Goal: Transaction & Acquisition: Purchase product/service

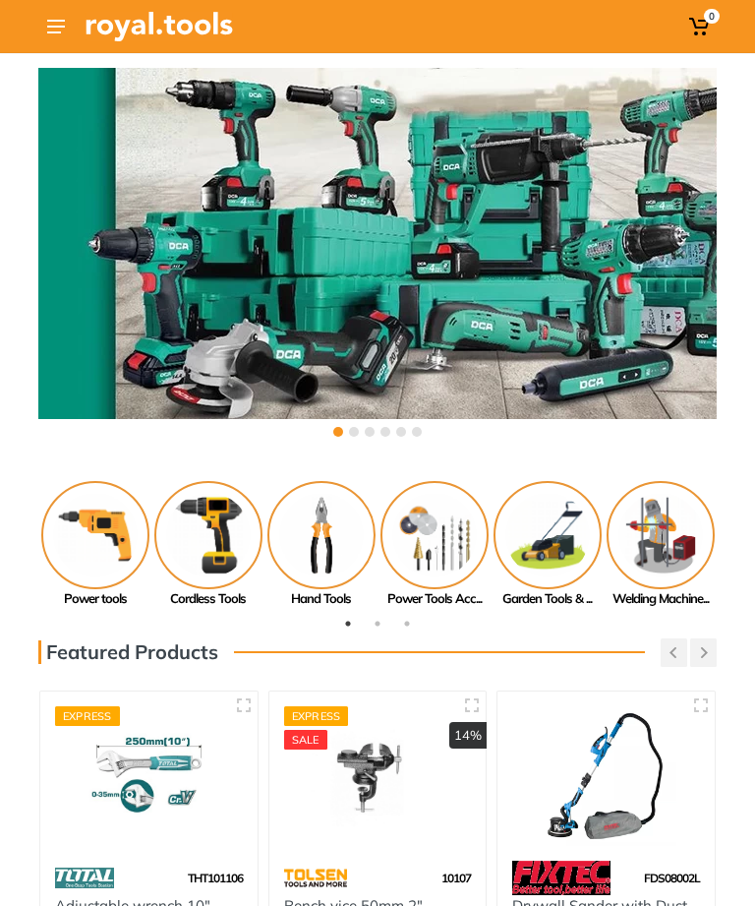
click at [60, 31] on use at bounding box center [56, 27] width 18 height 14
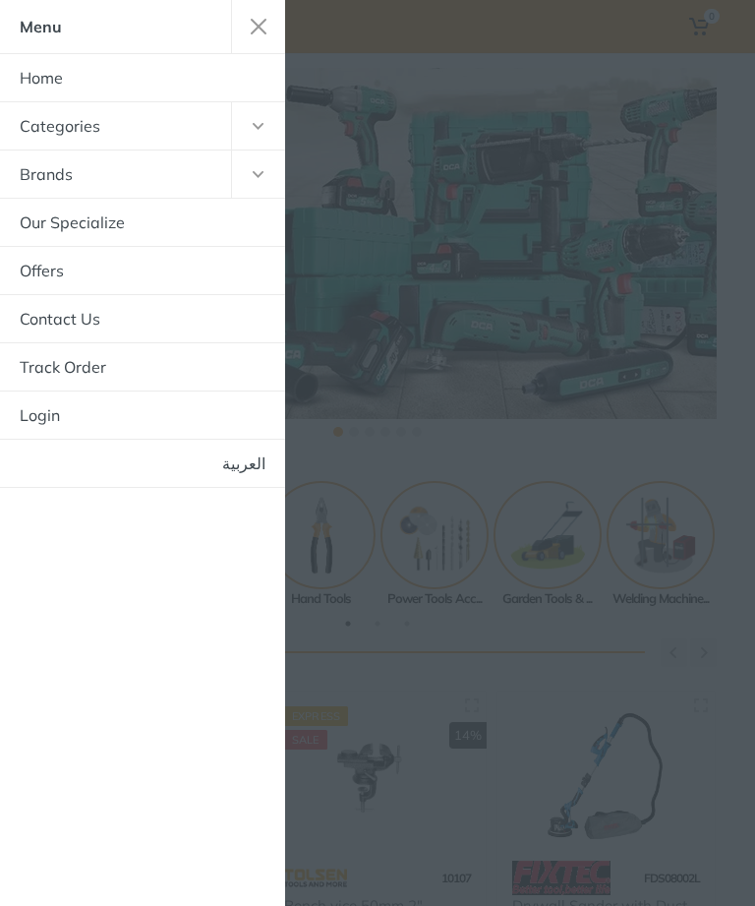
click at [239, 465] on link "العربية" at bounding box center [142, 463] width 285 height 47
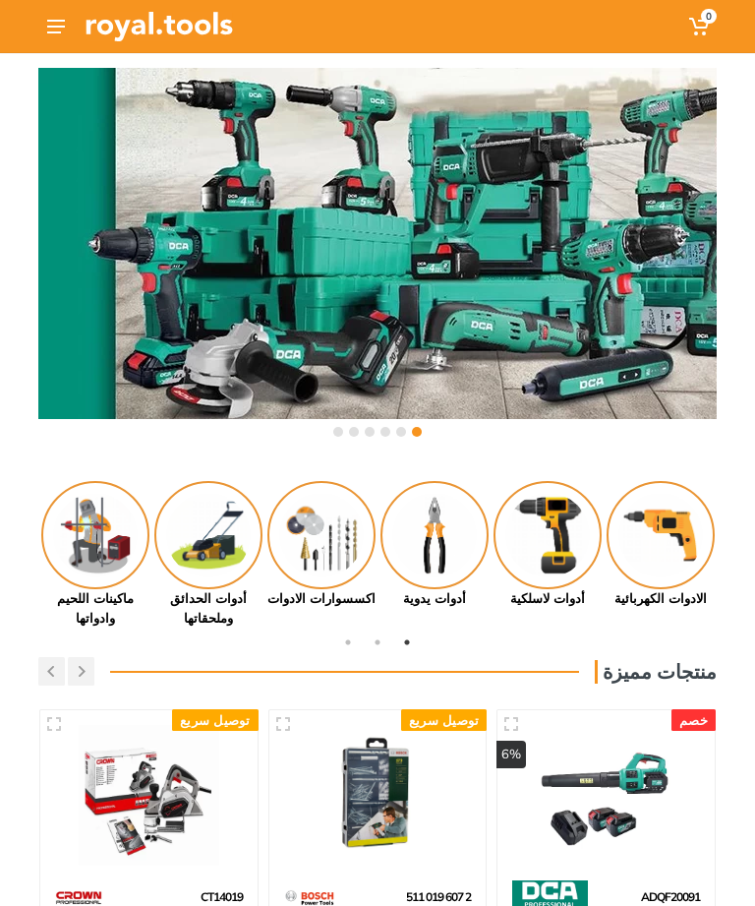
click at [68, 33] on button at bounding box center [55, 26] width 35 height 35
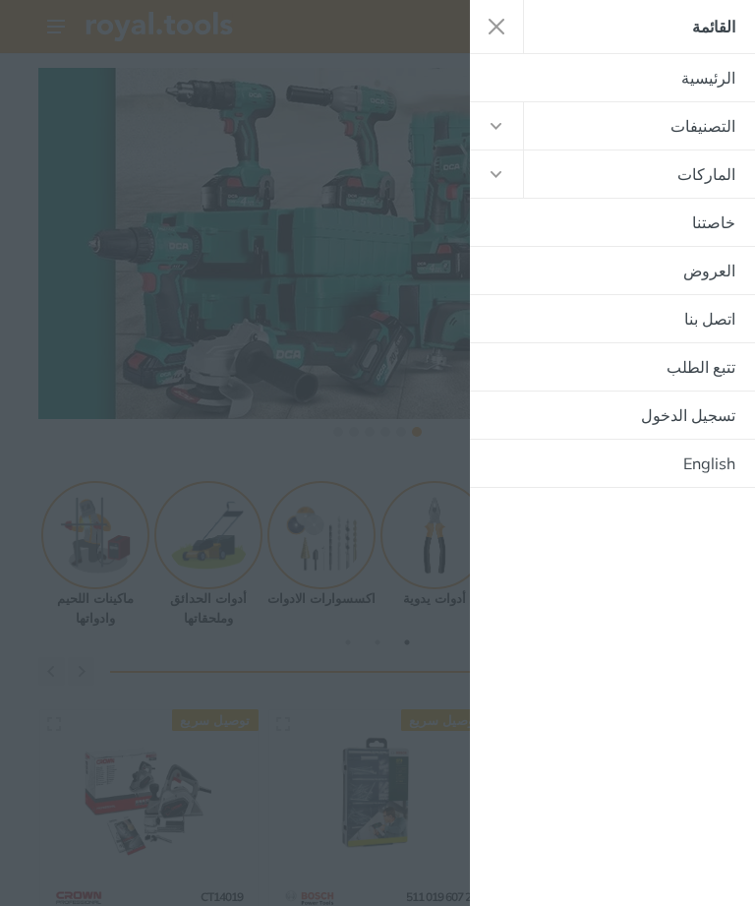
click at [620, 282] on link "العروض" at bounding box center [612, 270] width 285 height 47
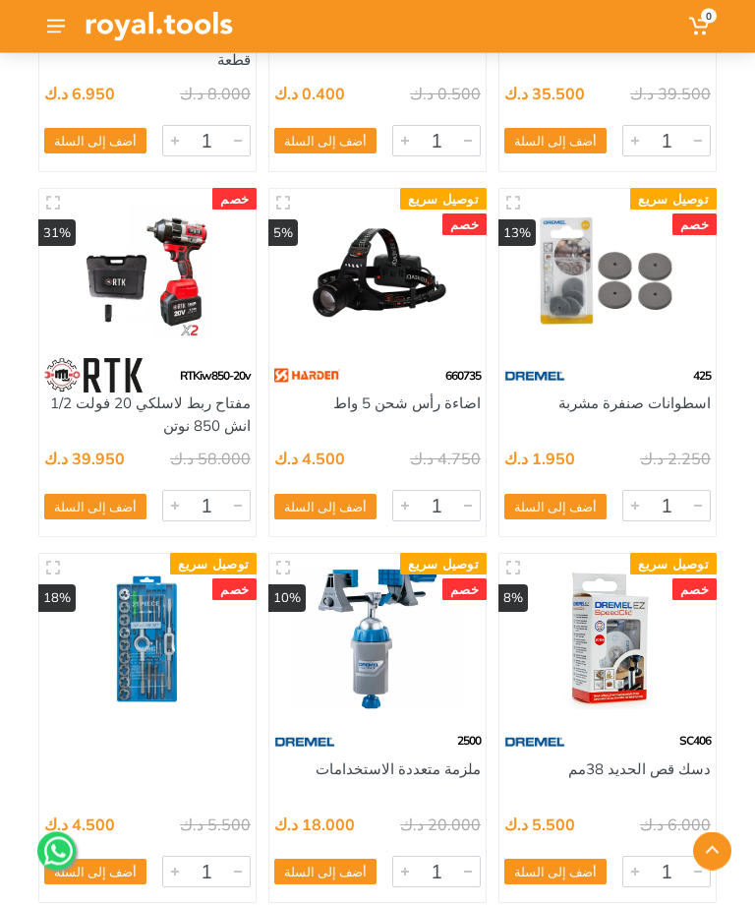
scroll to position [4863, 0]
click at [357, 656] on img at bounding box center [377, 638] width 187 height 140
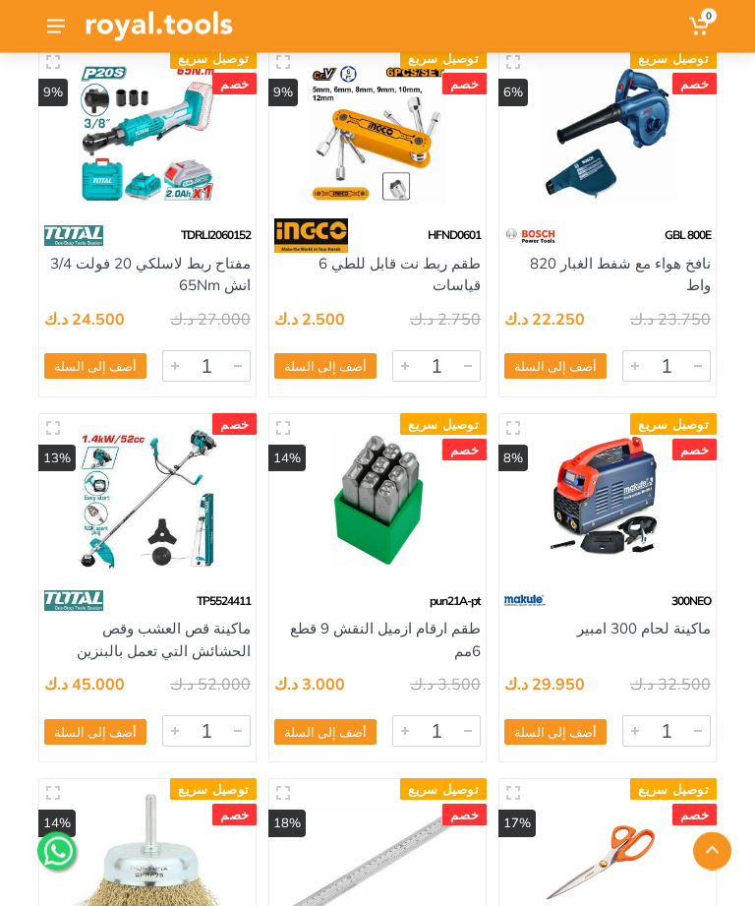
scroll to position [6830, 0]
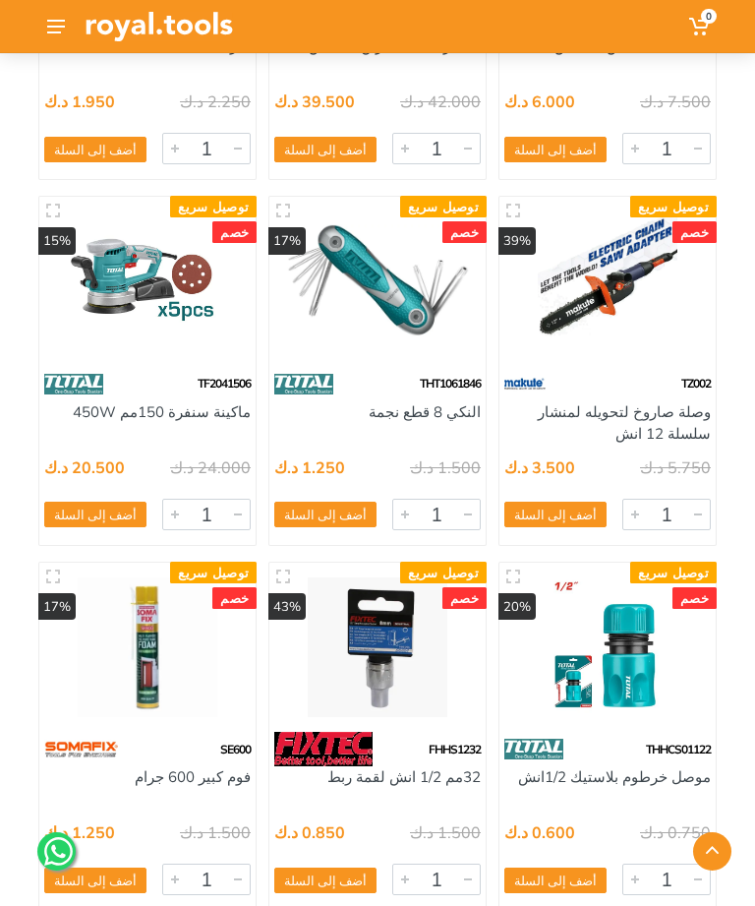
click at [103, 843] on div "1.500 د.ك 1.250 د.ك 6675 1 أضف إلى السلة اضف" at bounding box center [147, 859] width 216 height 99
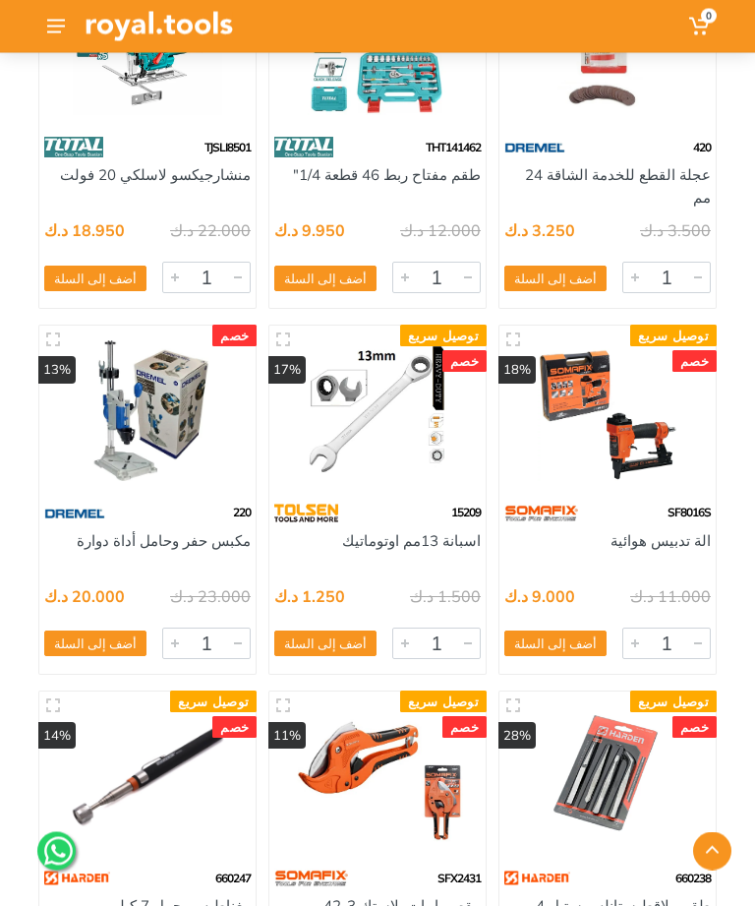
scroll to position [45275, 0]
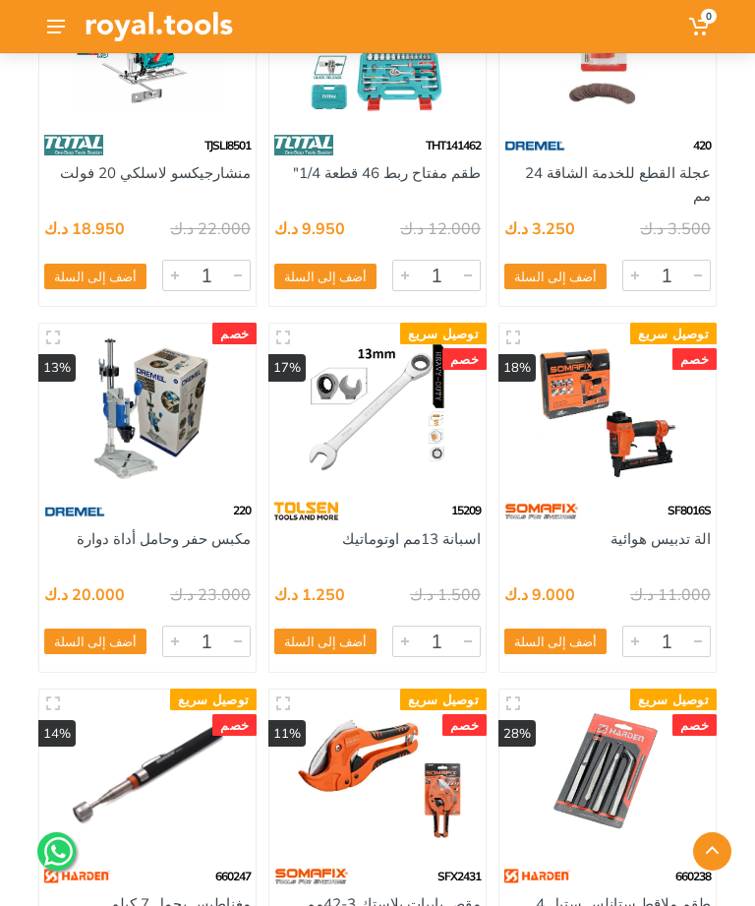
click at [121, 412] on img at bounding box center [147, 408] width 187 height 140
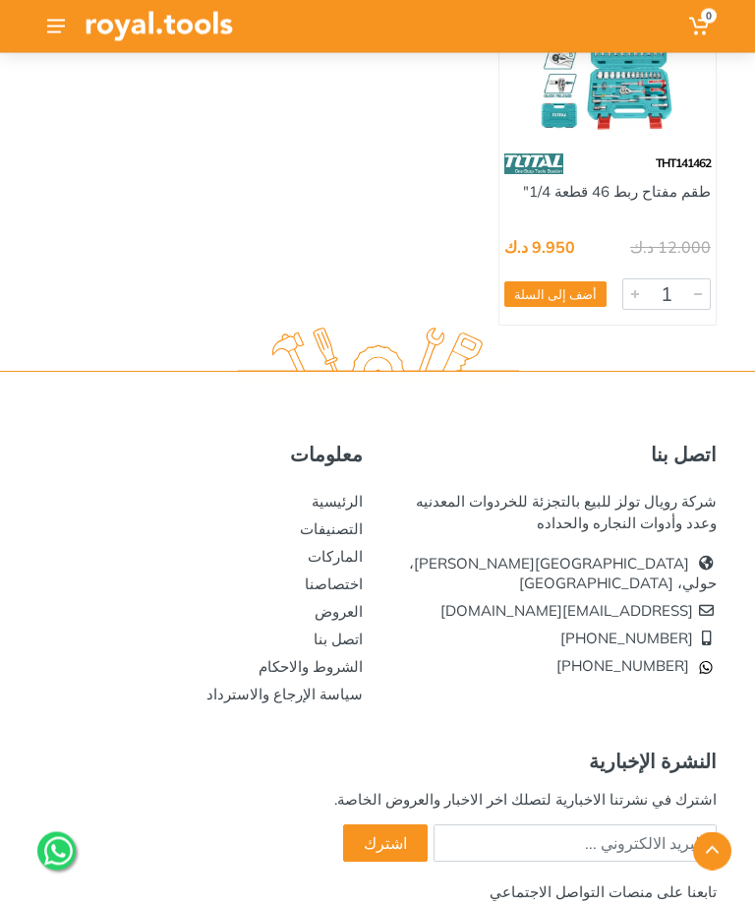
scroll to position [49276, 0]
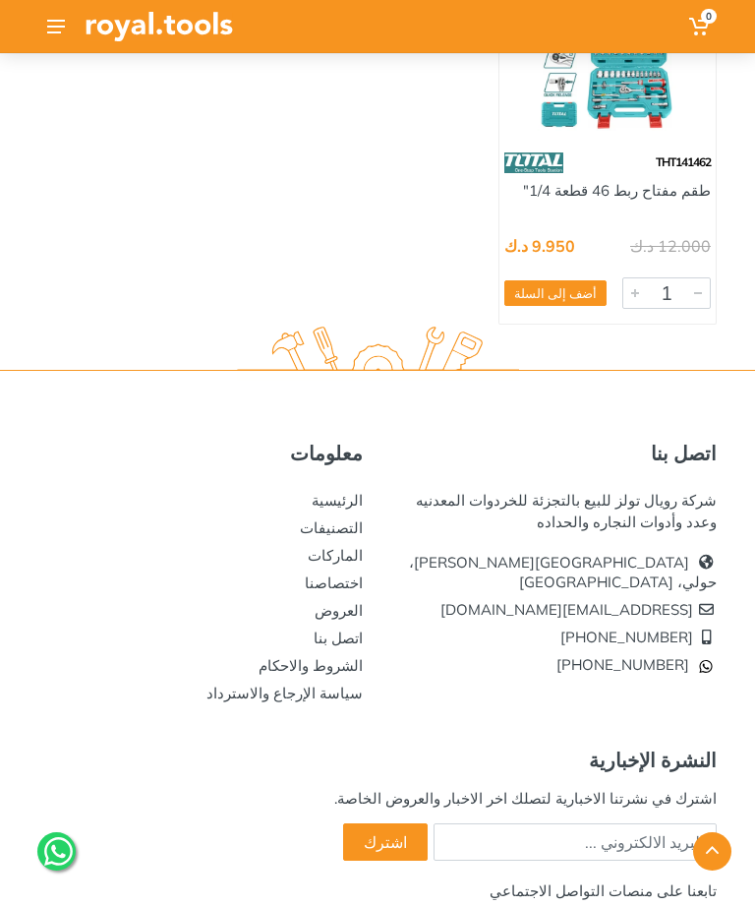
click at [63, 34] on button at bounding box center [55, 26] width 35 height 35
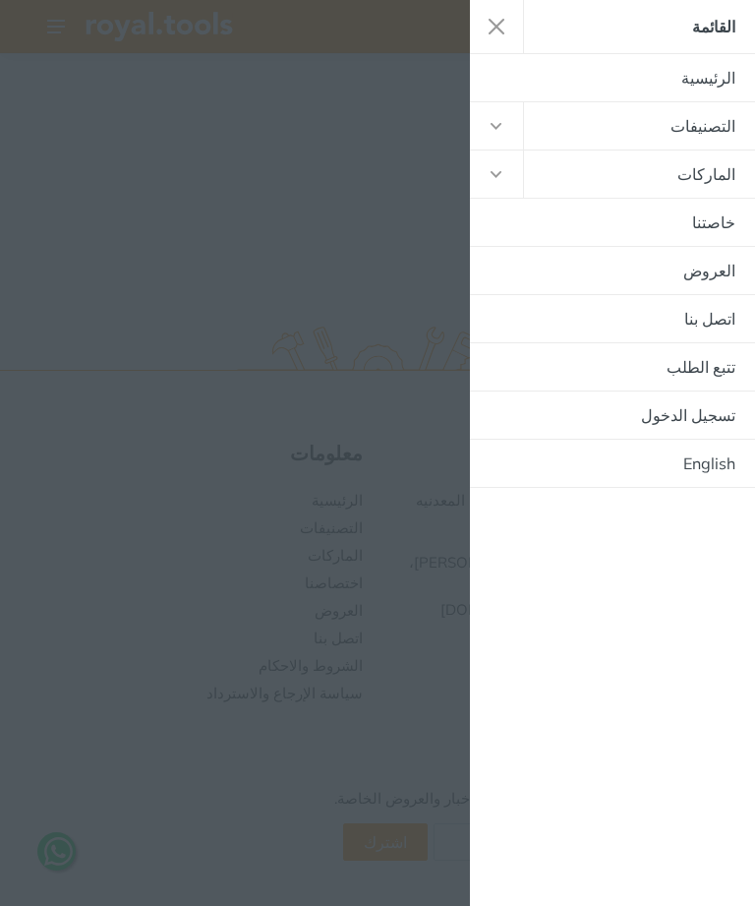
click at [695, 128] on link "التصنيفات" at bounding box center [639, 125] width 231 height 47
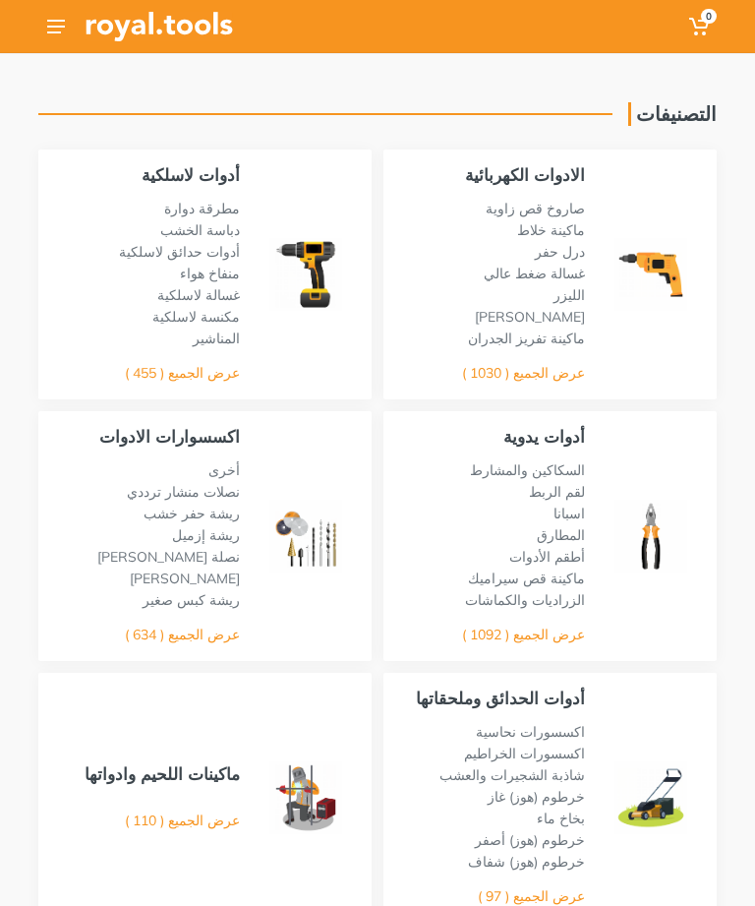
click at [574, 212] on link "صاروخ قص زاوية" at bounding box center [535, 209] width 99 height 18
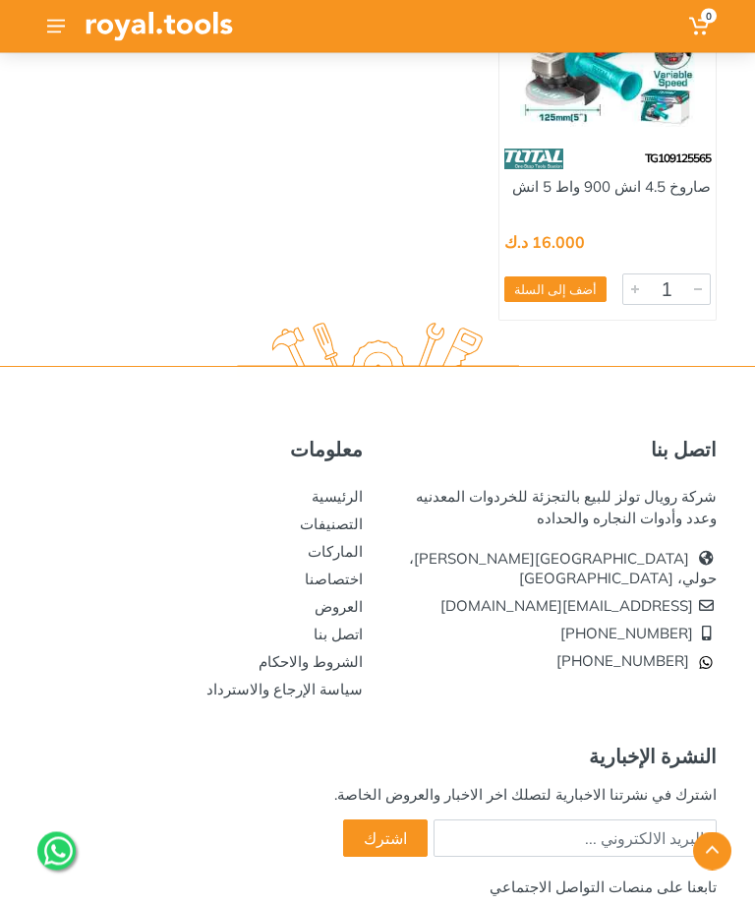
scroll to position [13447, 0]
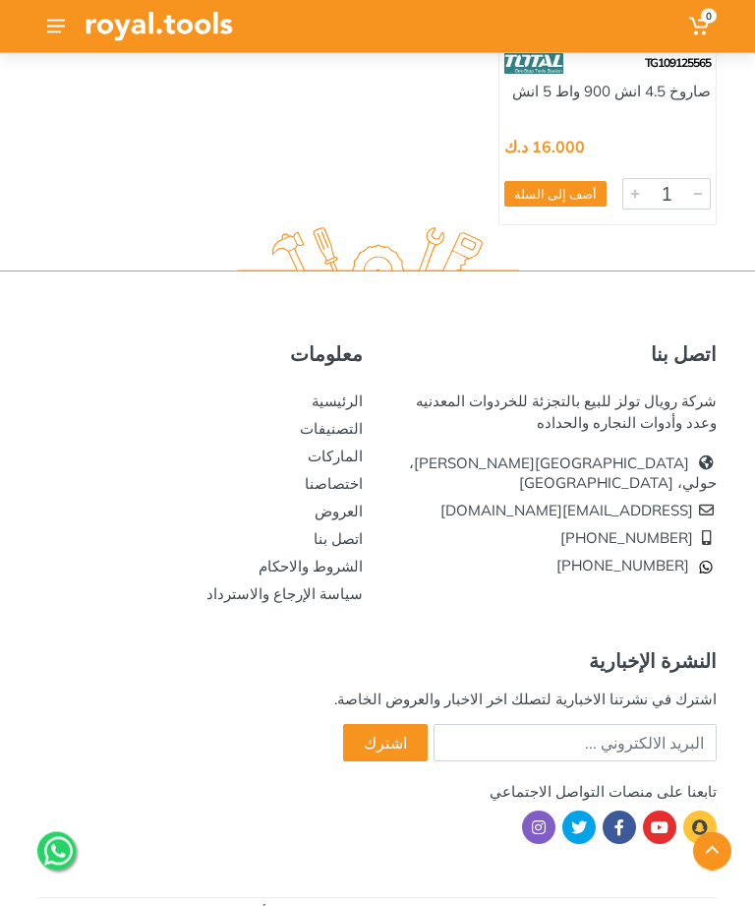
click at [69, 21] on button at bounding box center [55, 26] width 35 height 35
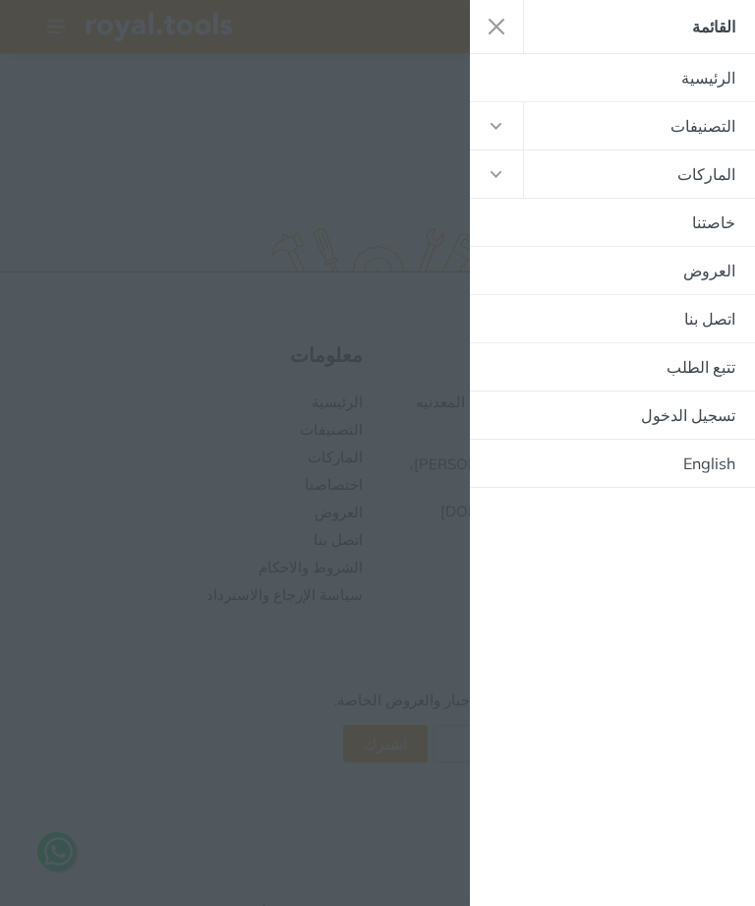
click at [712, 86] on link "الرئيسية" at bounding box center [612, 77] width 285 height 47
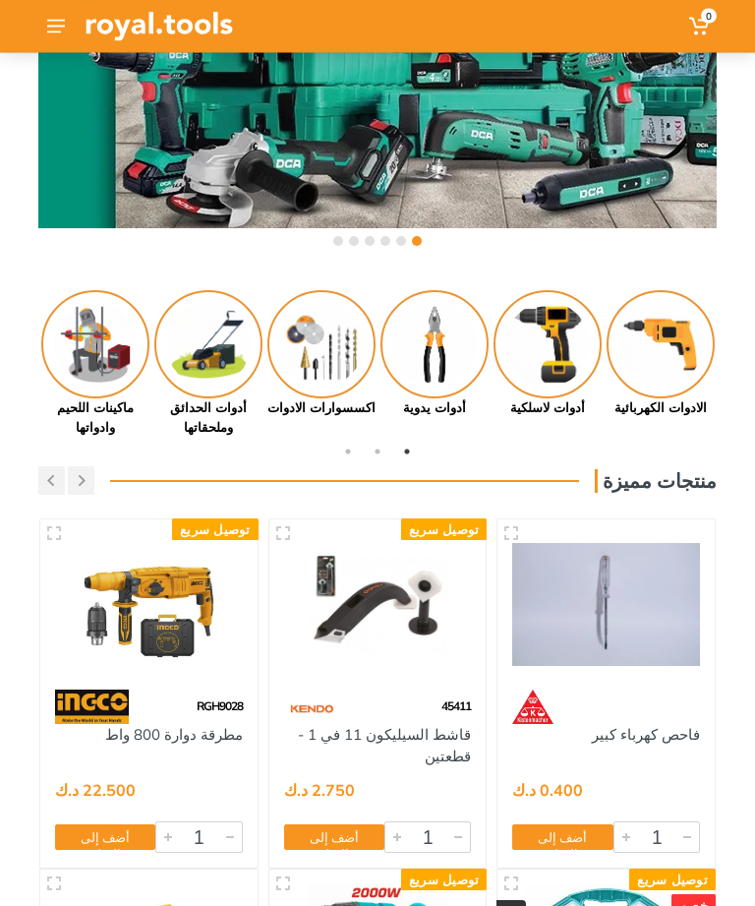
scroll to position [191, 0]
click at [46, 481] on button "button" at bounding box center [51, 480] width 27 height 29
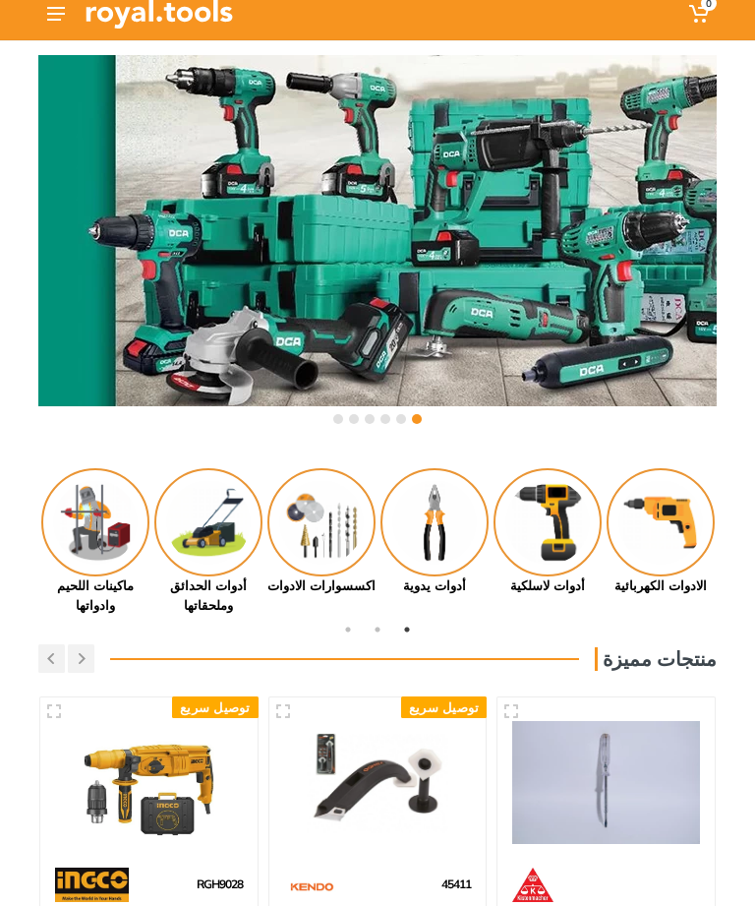
scroll to position [0, 0]
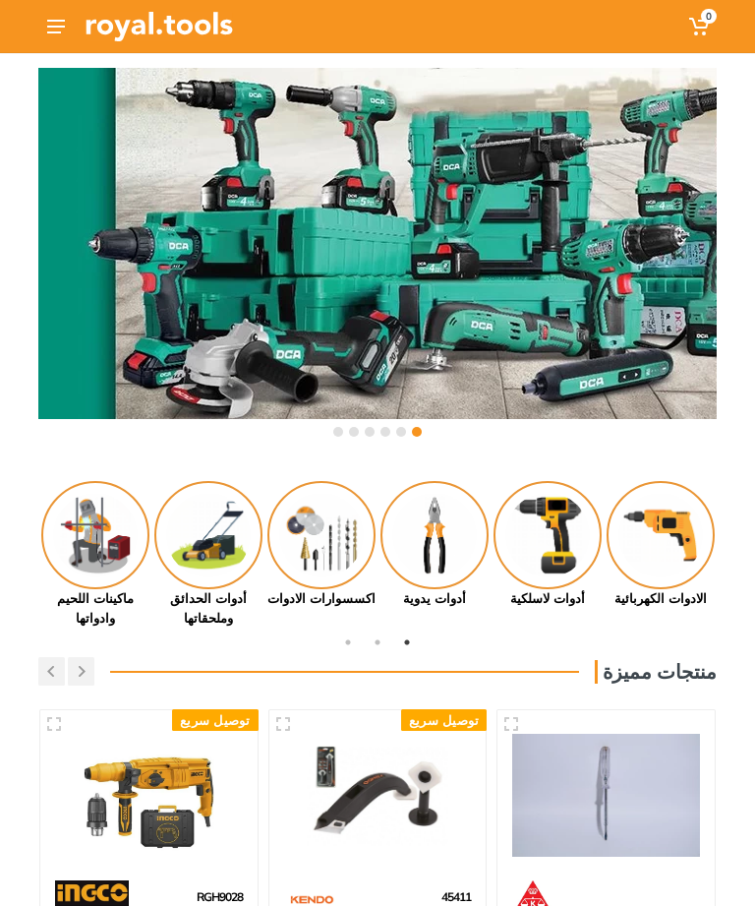
click at [56, 29] on icon at bounding box center [56, 27] width 18 height 14
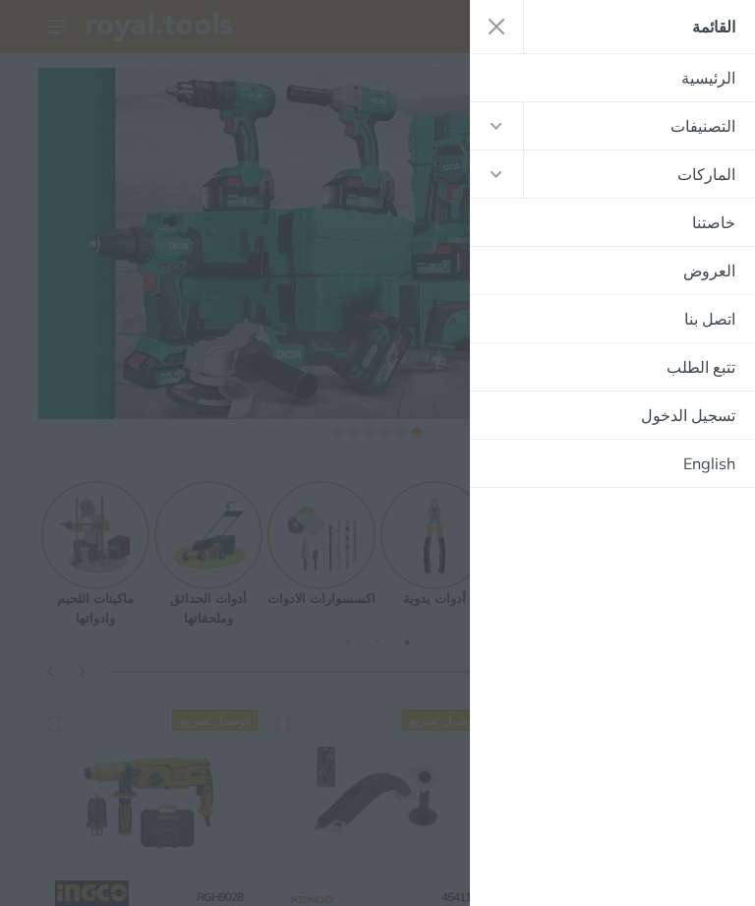
click at [699, 130] on link "التصنيفات" at bounding box center [639, 125] width 231 height 47
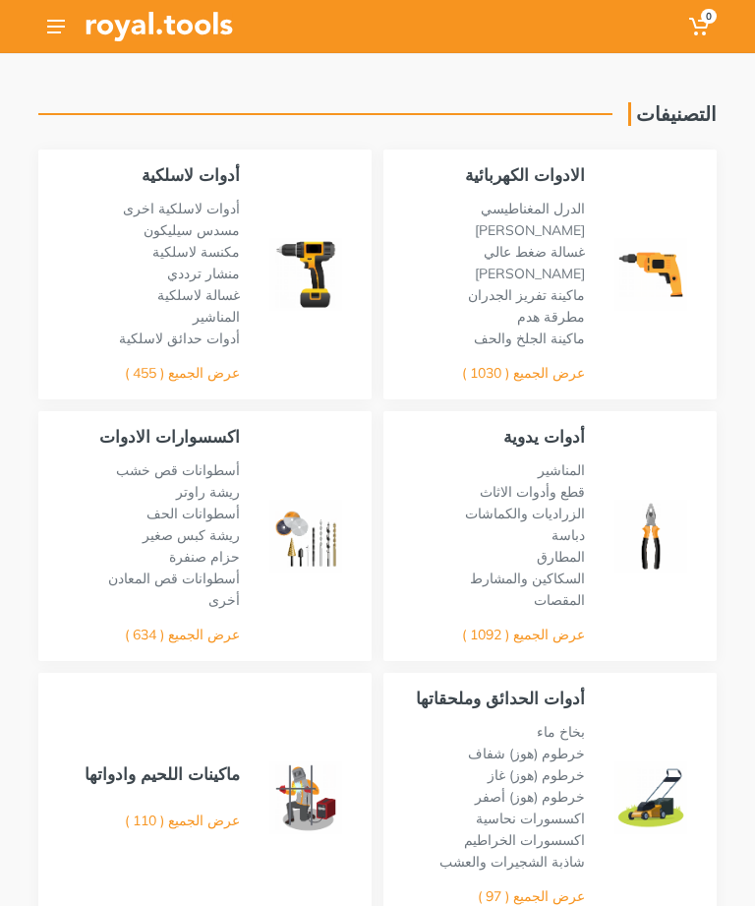
click at [553, 381] on link "عرض الجميع ( 1030 )" at bounding box center [523, 373] width 123 height 18
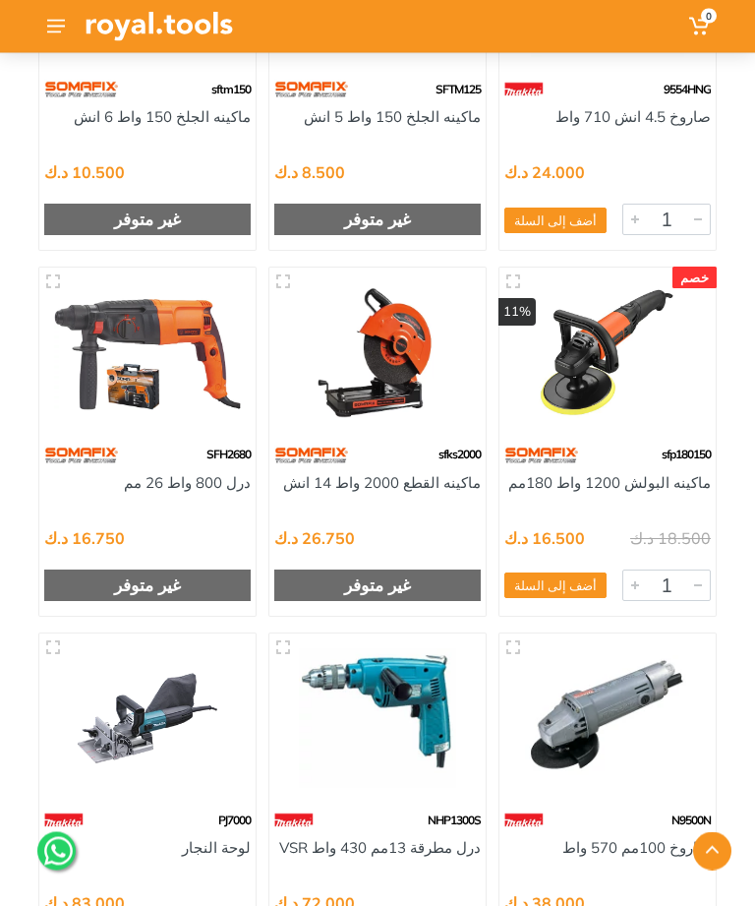
scroll to position [19807, 0]
click at [131, 728] on img at bounding box center [147, 718] width 187 height 140
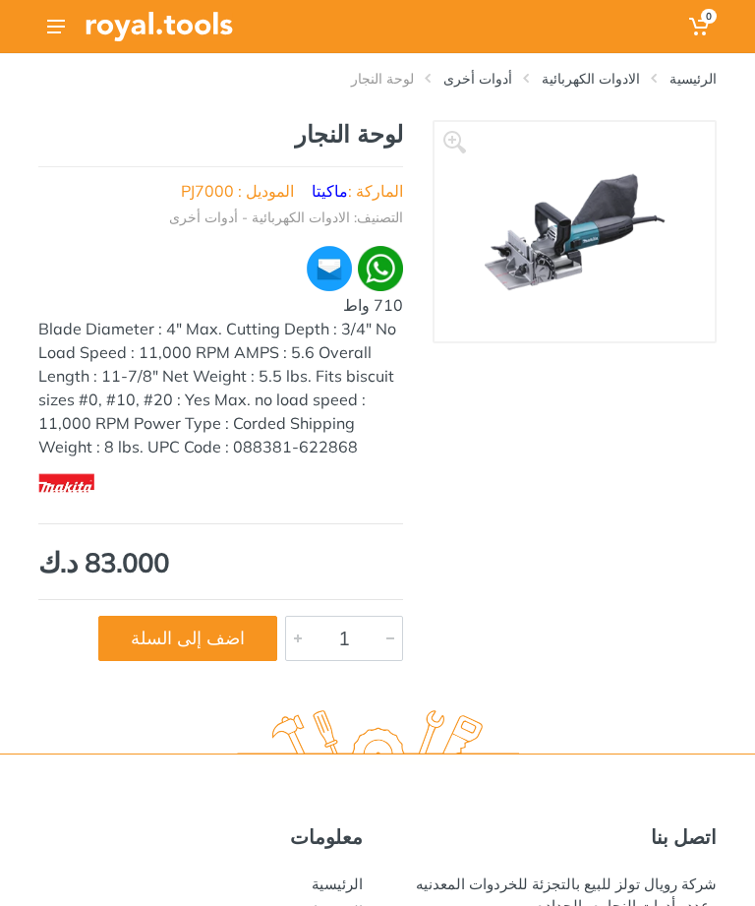
click at [590, 238] on img at bounding box center [575, 232] width 180 height 180
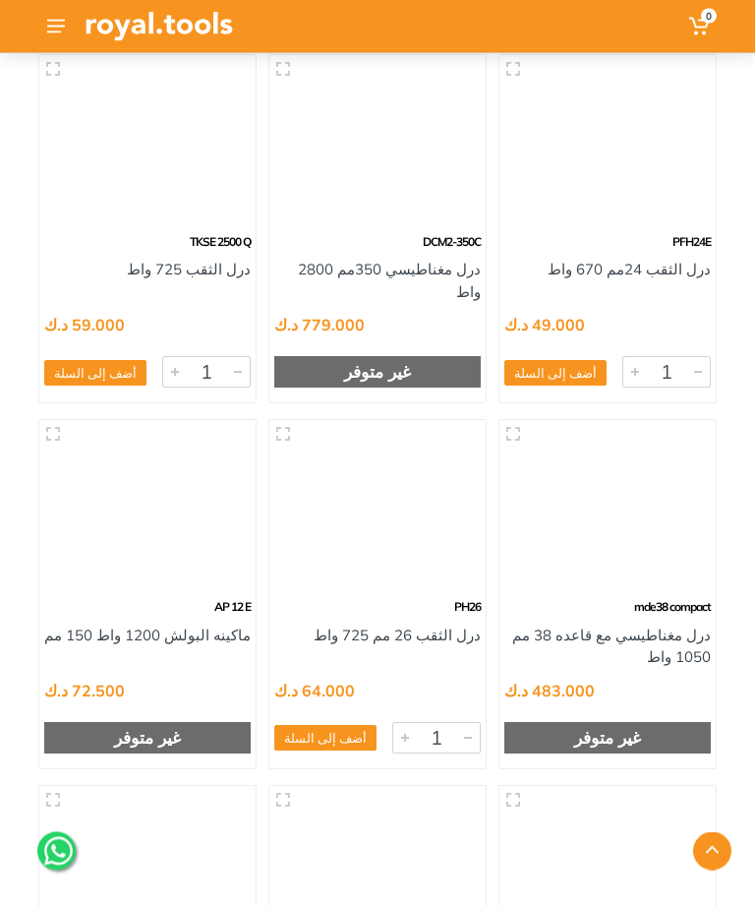
scroll to position [34265, 0]
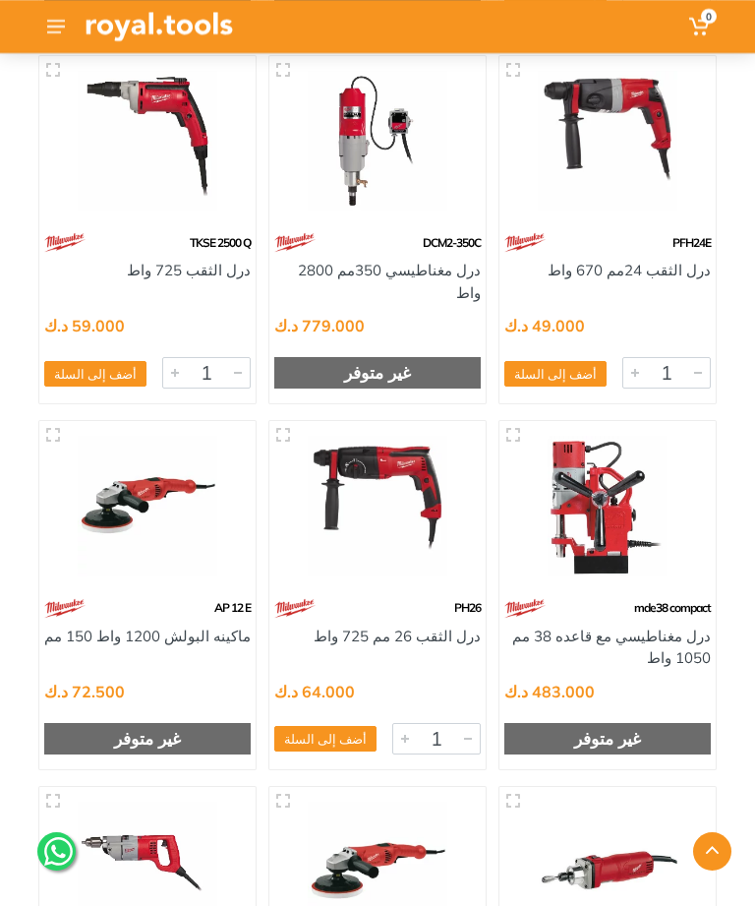
click at [589, 560] on img at bounding box center [607, 506] width 187 height 140
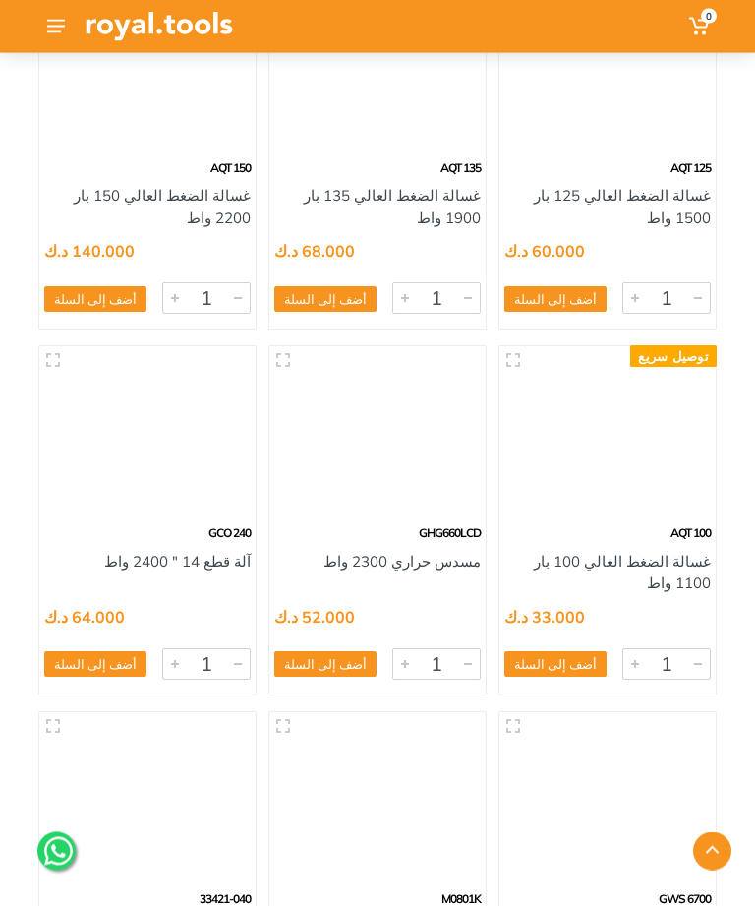
scroll to position [45663, 0]
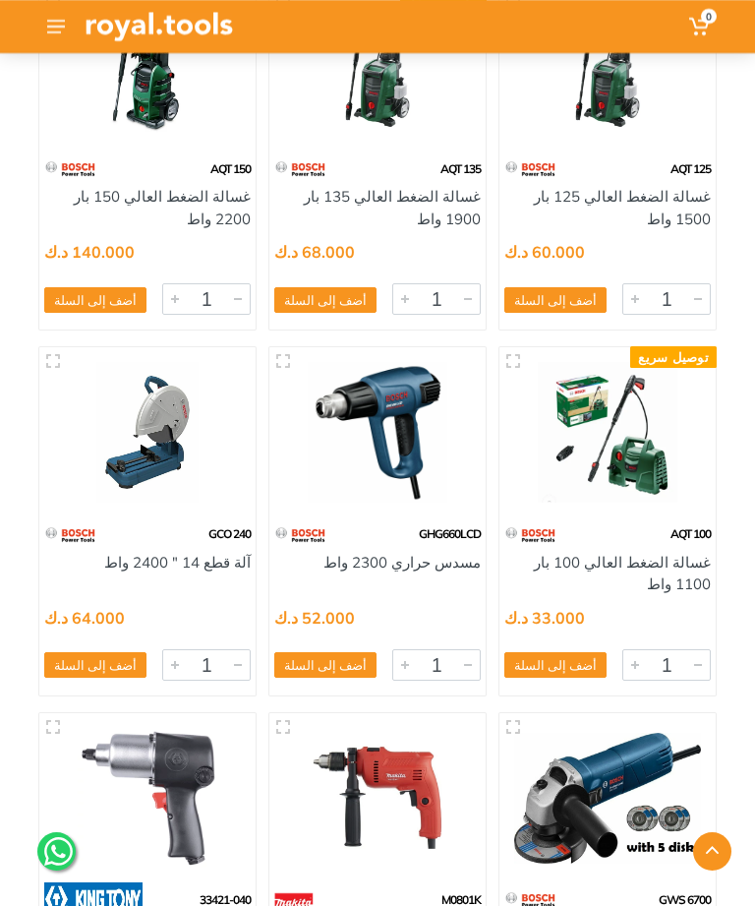
click at [629, 492] on img at bounding box center [607, 432] width 187 height 140
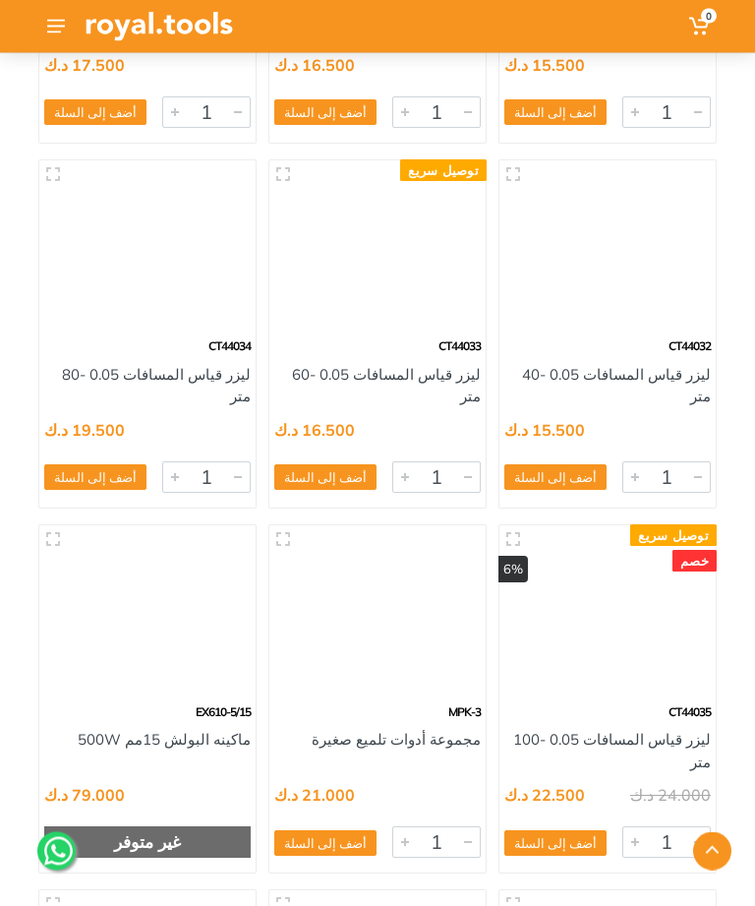
scroll to position [66694, 0]
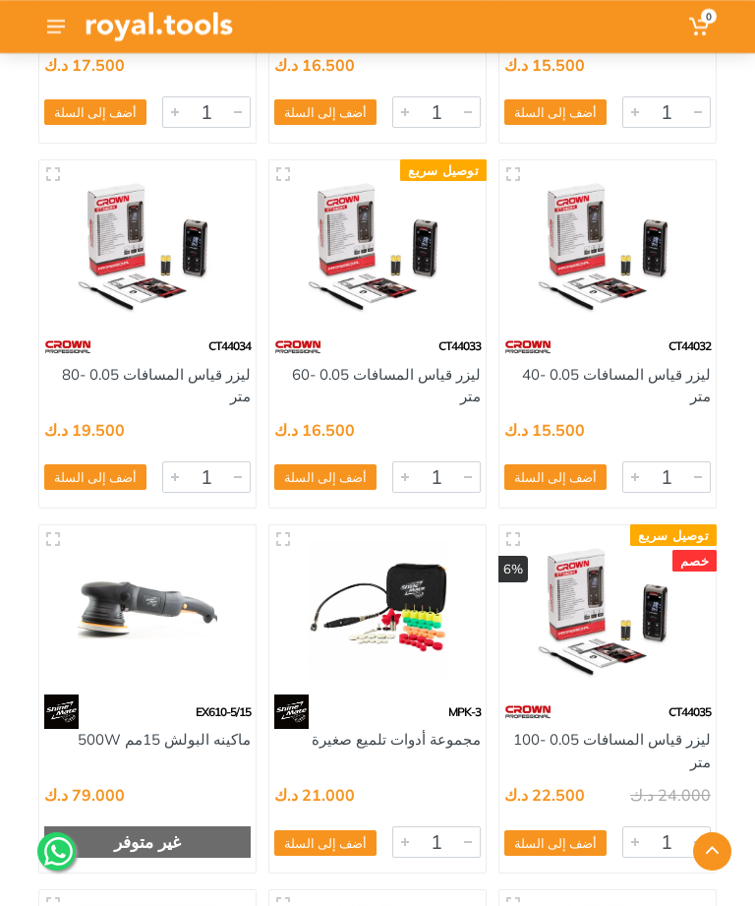
click at [409, 584] on img at bounding box center [377, 610] width 187 height 140
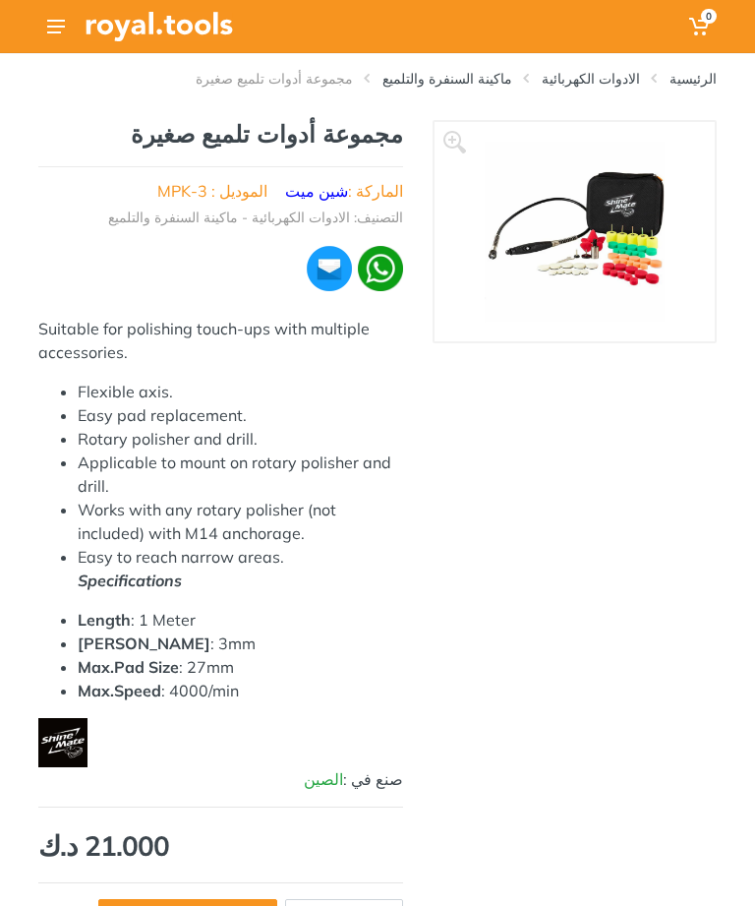
click at [584, 239] on img at bounding box center [575, 232] width 180 height 180
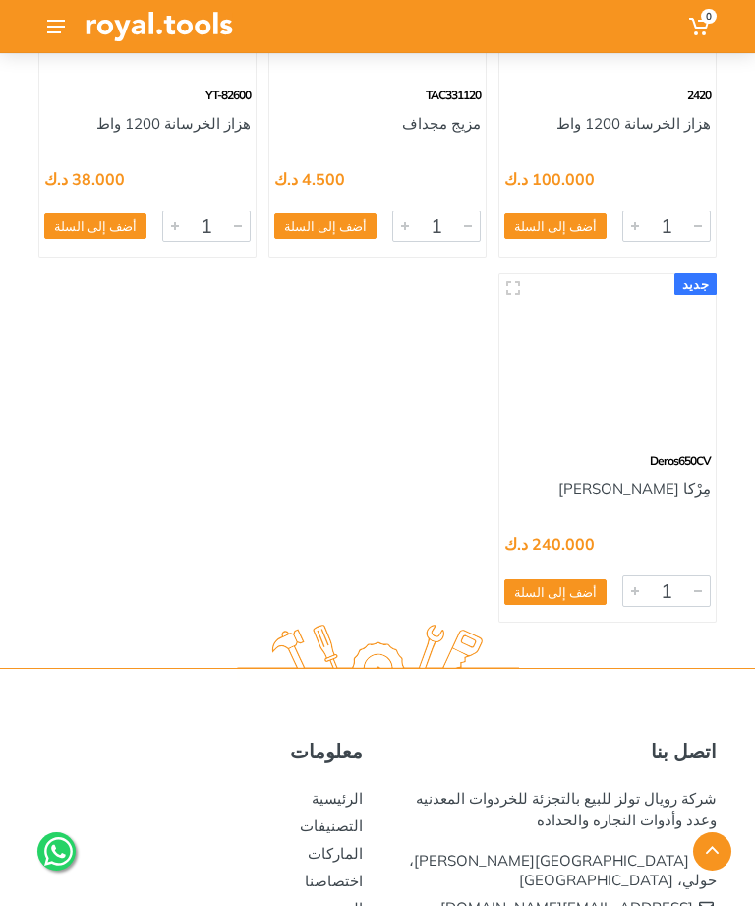
scroll to position [125458, 0]
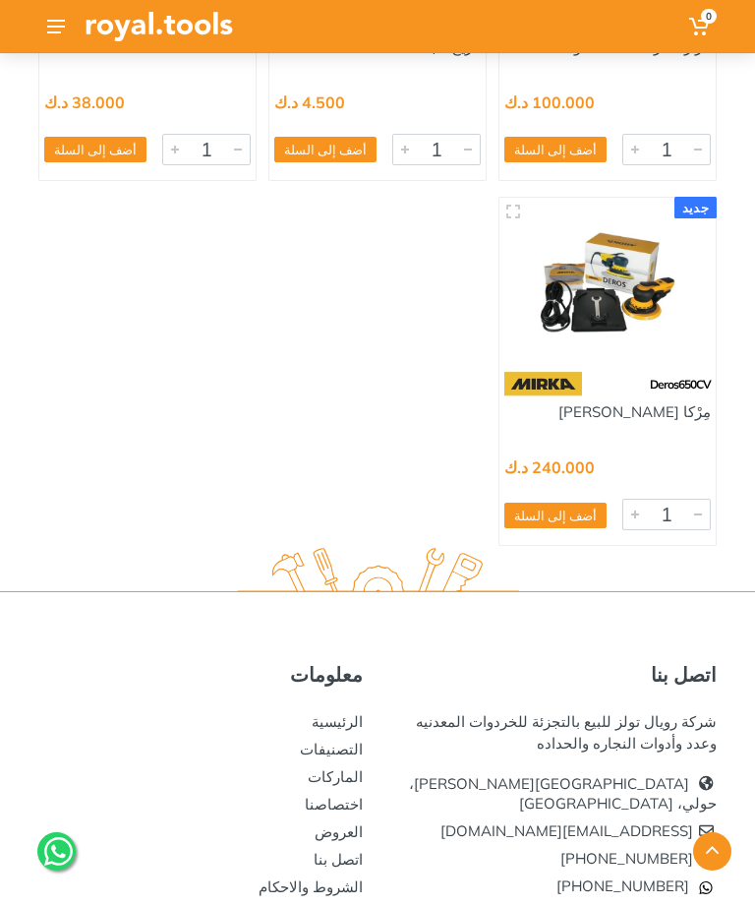
click at [61, 27] on use at bounding box center [56, 27] width 18 height 14
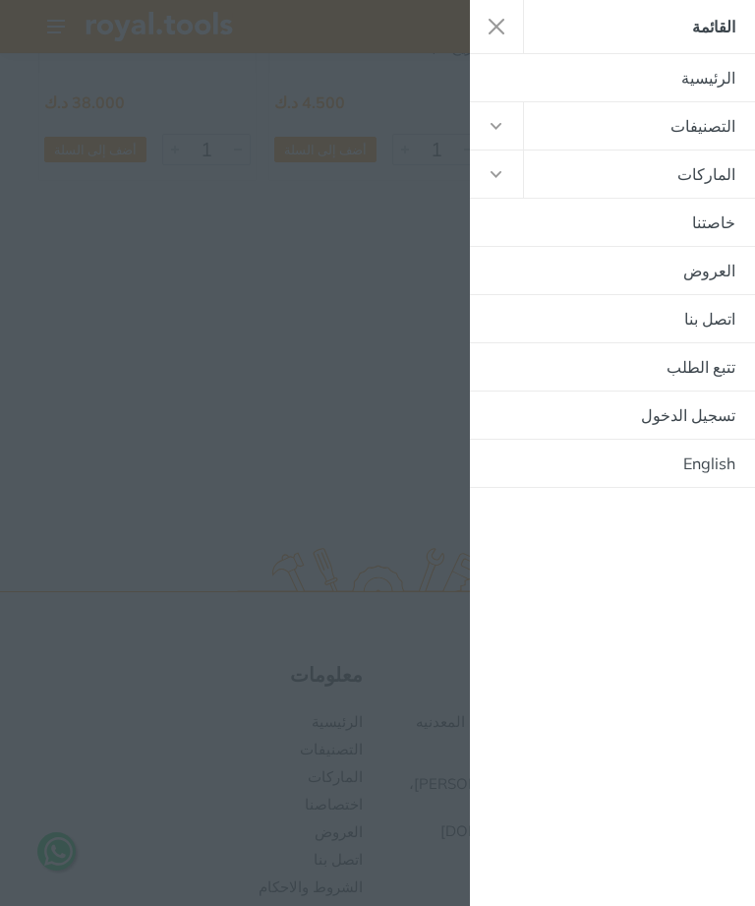
click at [690, 137] on link "التصنيفات" at bounding box center [639, 125] width 231 height 47
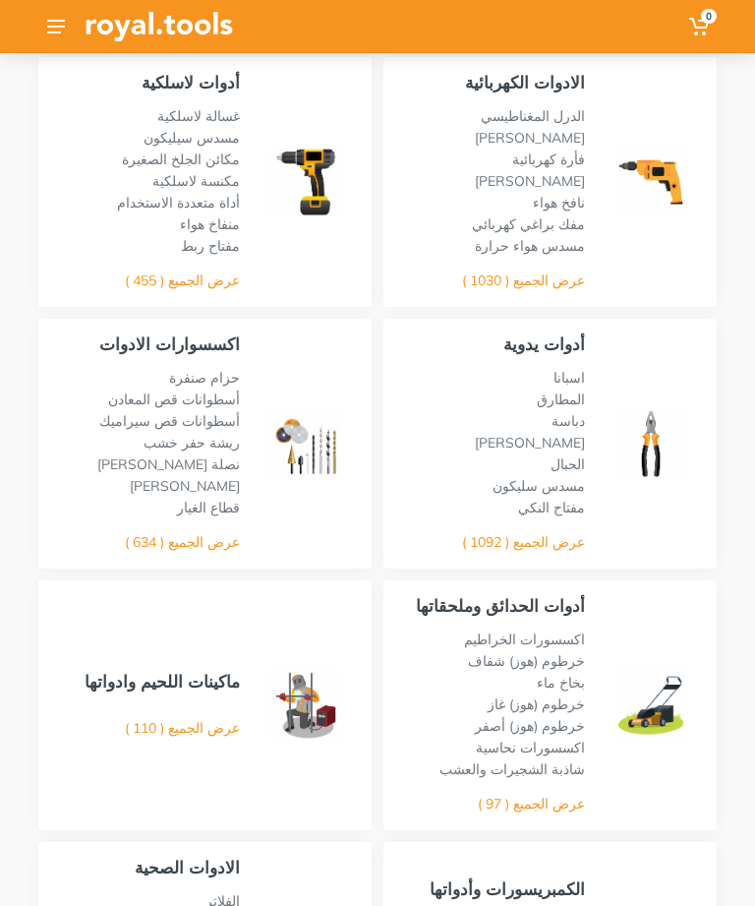
click at [196, 732] on link "عرض الجميع ( 110 )" at bounding box center [182, 728] width 115 height 18
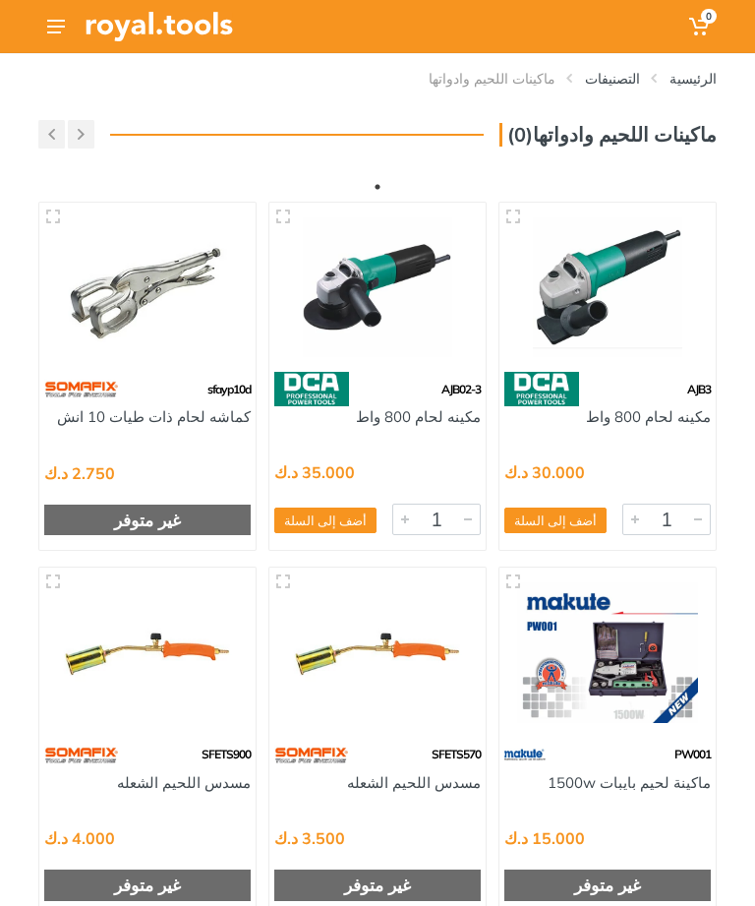
click at [62, 30] on icon at bounding box center [56, 27] width 18 height 14
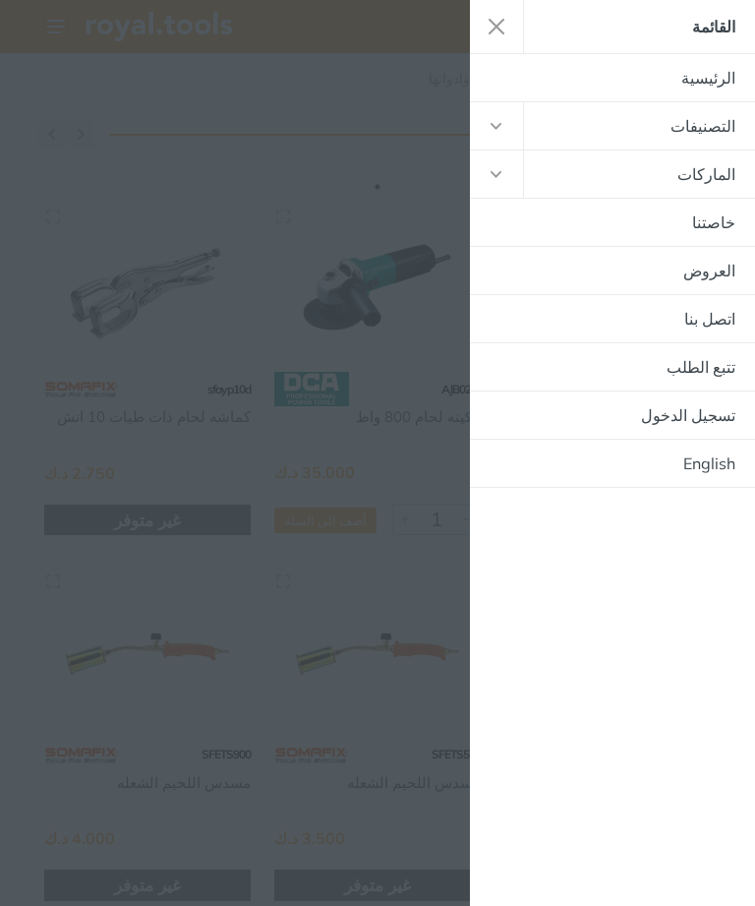
click at [687, 133] on link "التصنيفات" at bounding box center [639, 125] width 231 height 47
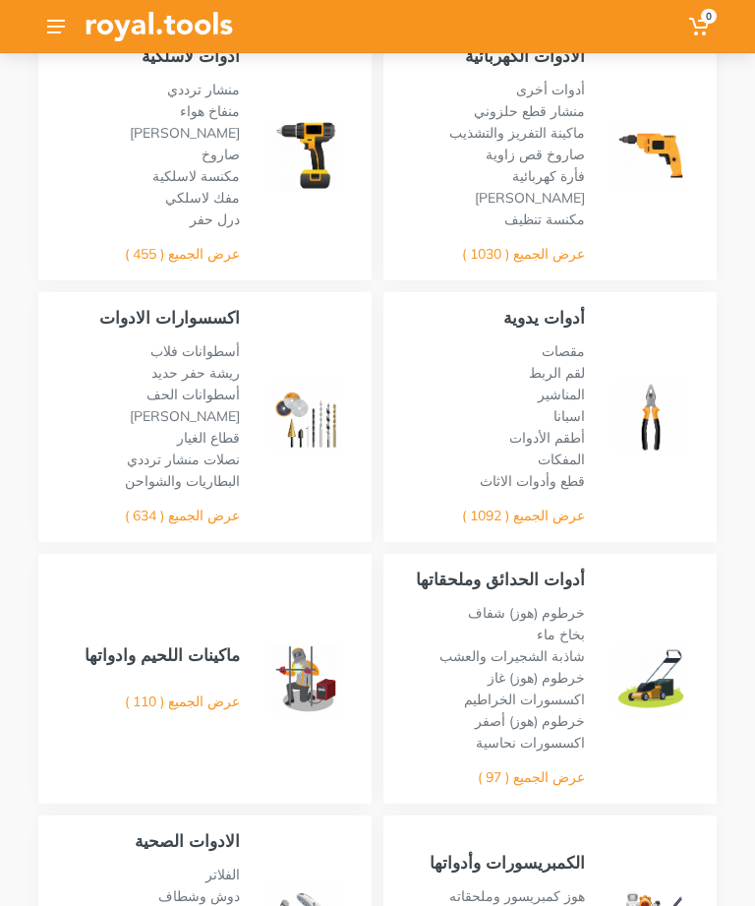
scroll to position [118, 0]
click at [195, 708] on link "عرض الجميع ( 110 )" at bounding box center [182, 702] width 115 height 18
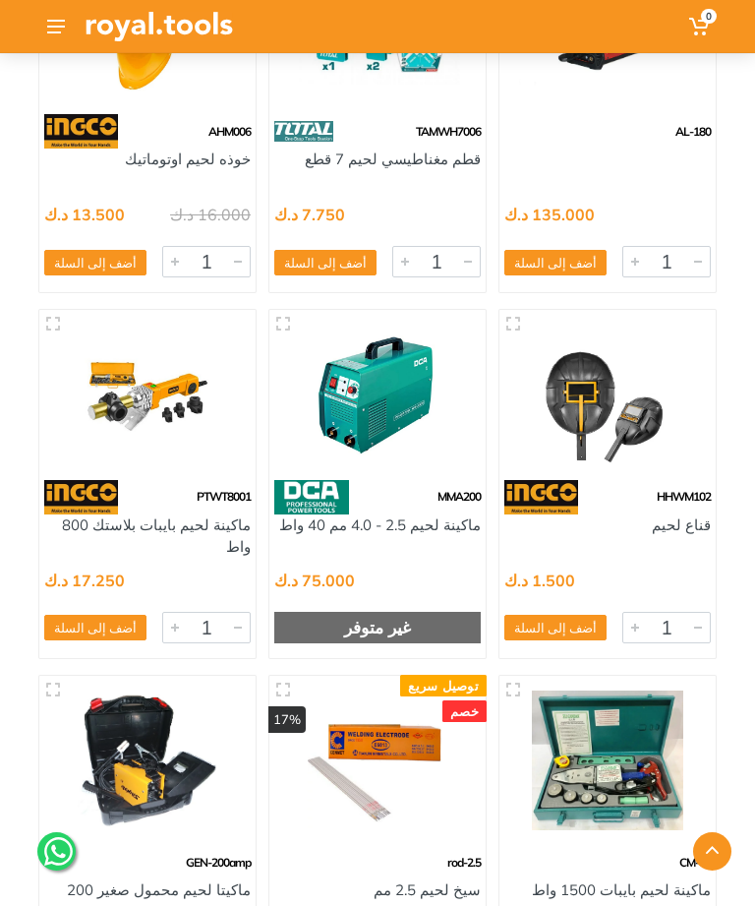
scroll to position [8403, 0]
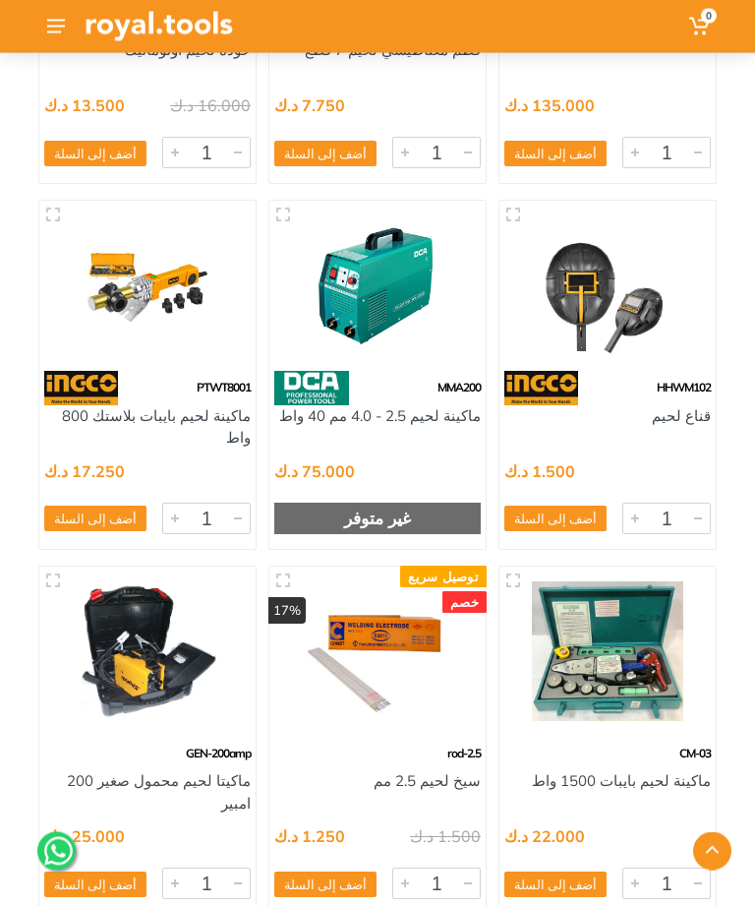
click at [98, 478] on div "17.250 د.ك 5706 1 أضف إلى السلة اضف" at bounding box center [147, 499] width 216 height 99
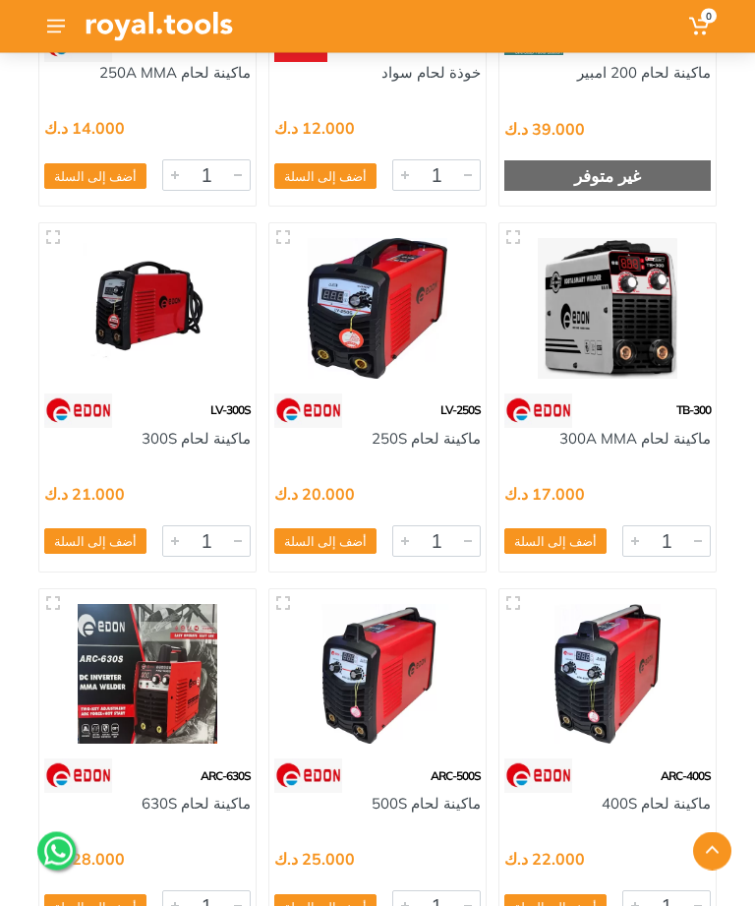
scroll to position [10214, 0]
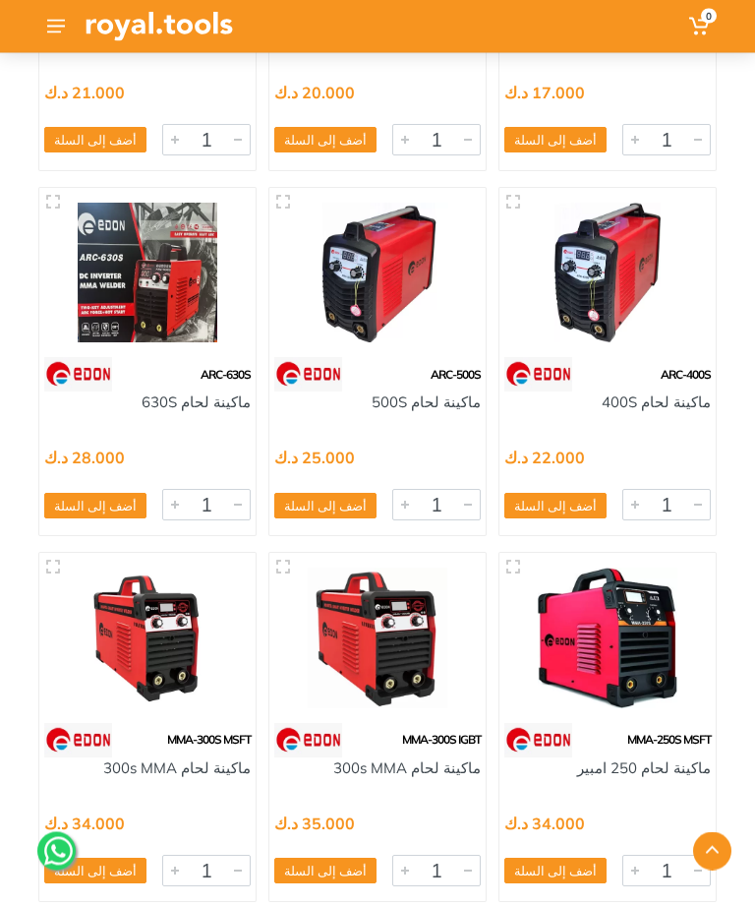
click at [111, 496] on button "أضف إلى السلة" at bounding box center [95, 507] width 102 height 26
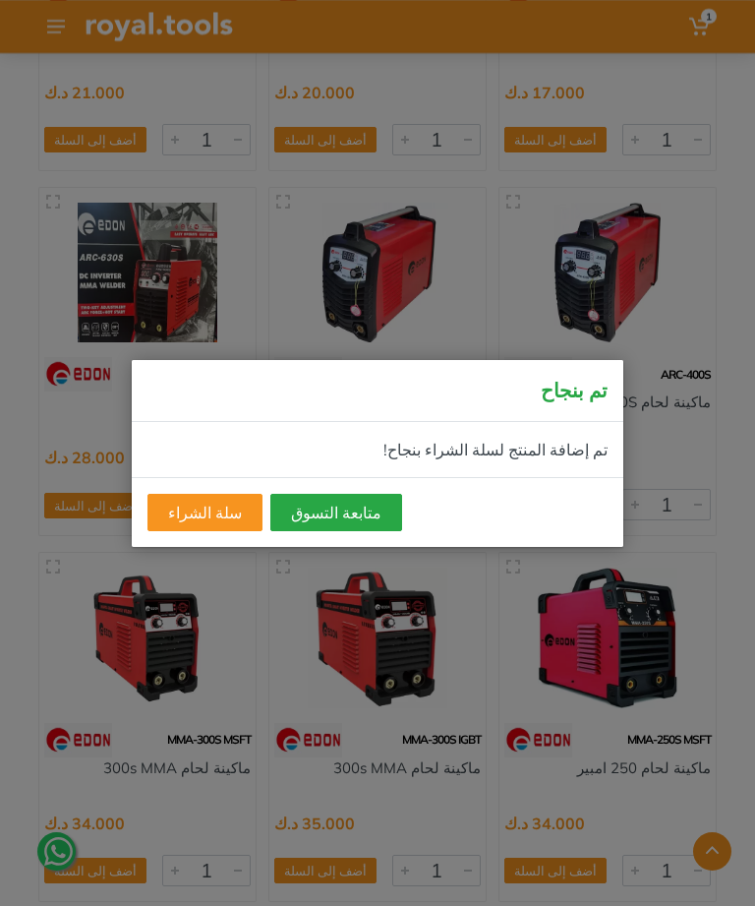
click at [300, 531] on button "متابعة التسوق" at bounding box center [336, 512] width 132 height 37
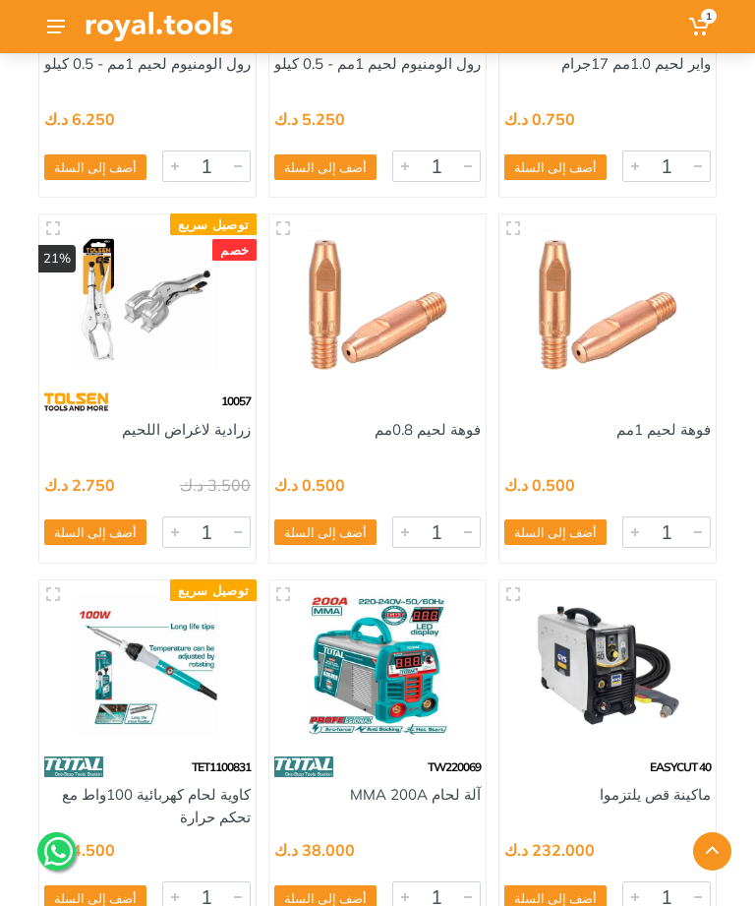
scroll to position [12410, 0]
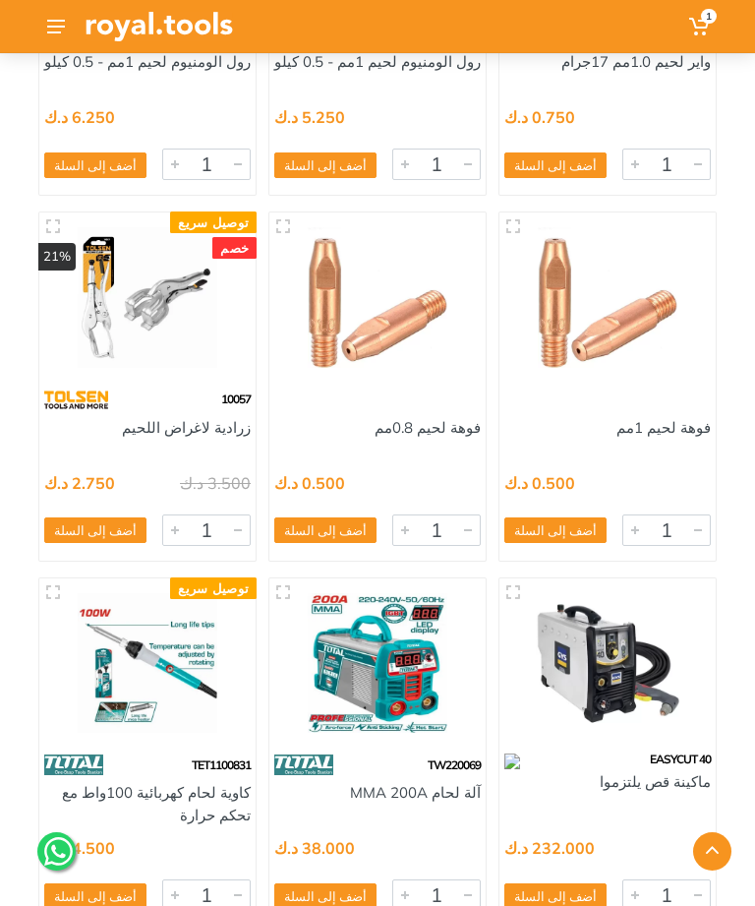
click at [615, 681] on img at bounding box center [607, 663] width 187 height 140
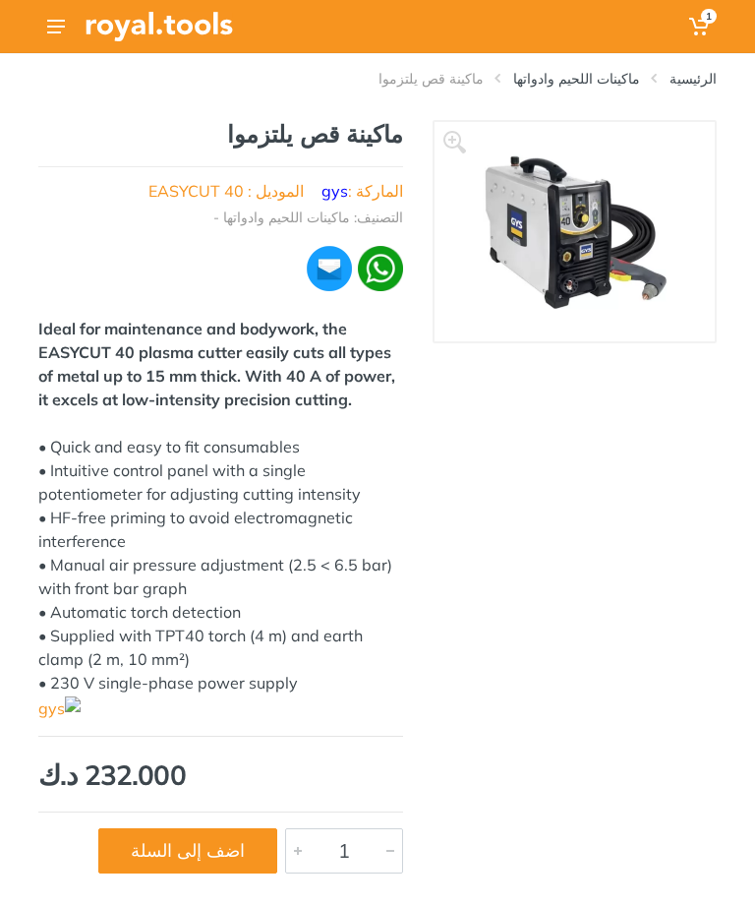
click at [629, 250] on img at bounding box center [575, 232] width 184 height 180
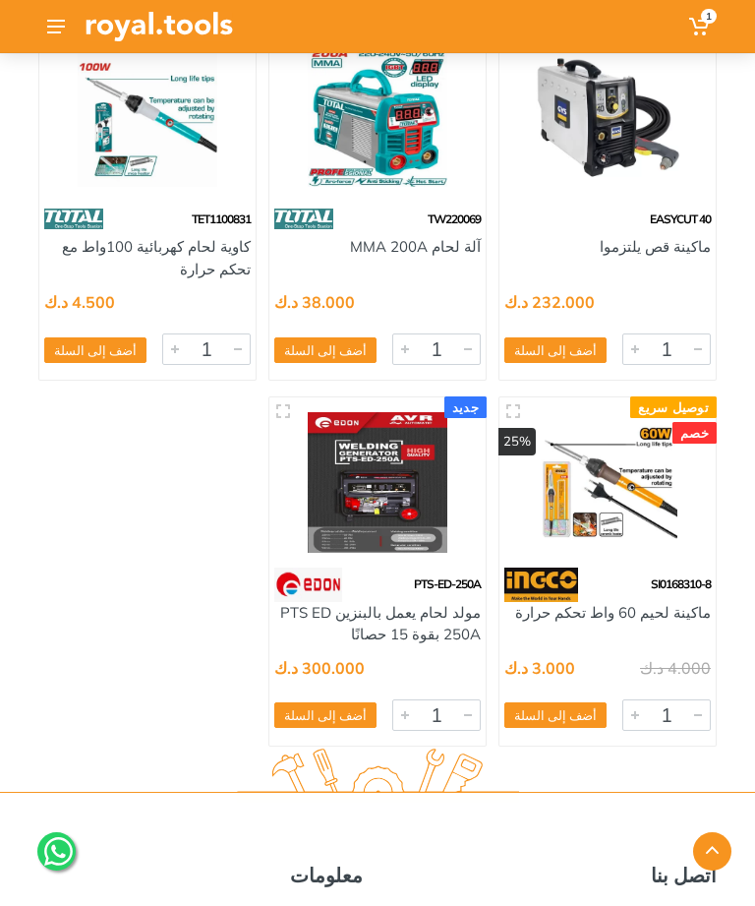
scroll to position [12952, 0]
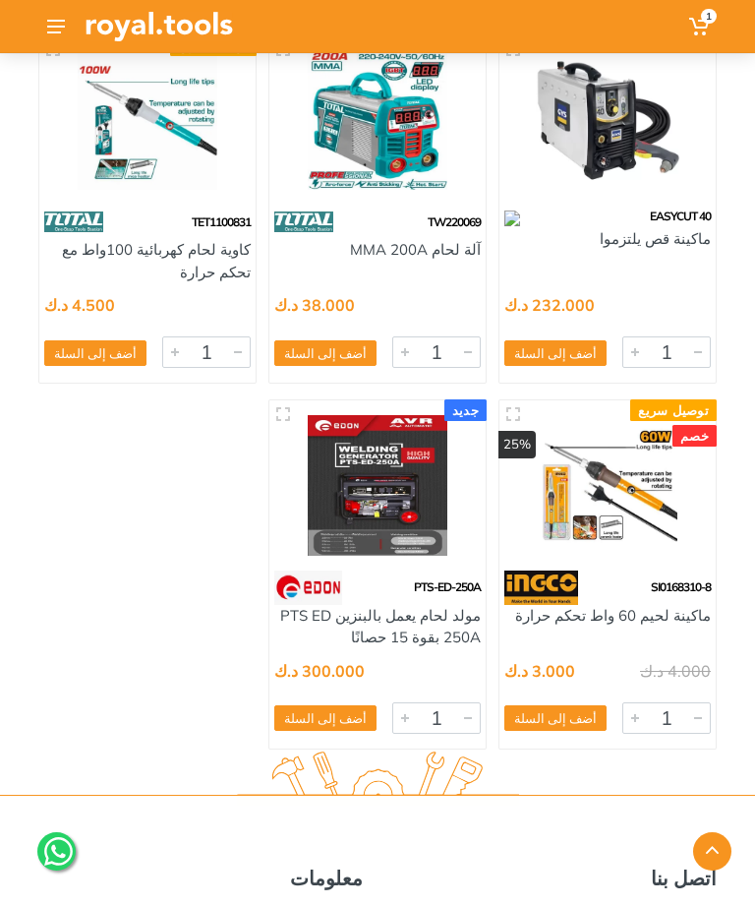
click at [364, 479] on img at bounding box center [377, 485] width 187 height 140
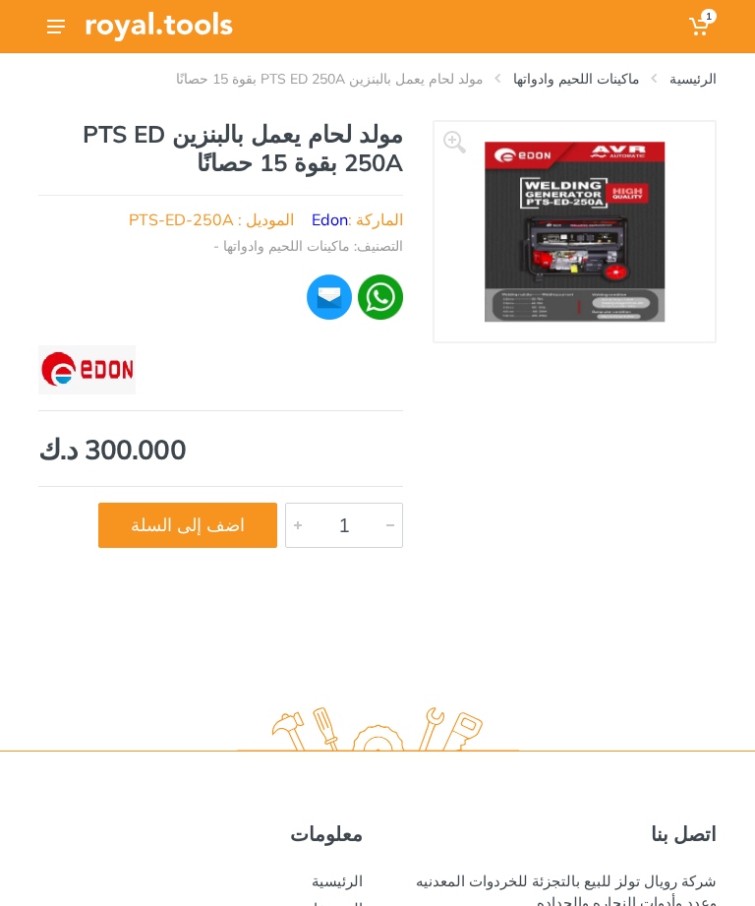
click at [598, 238] on img at bounding box center [575, 232] width 180 height 180
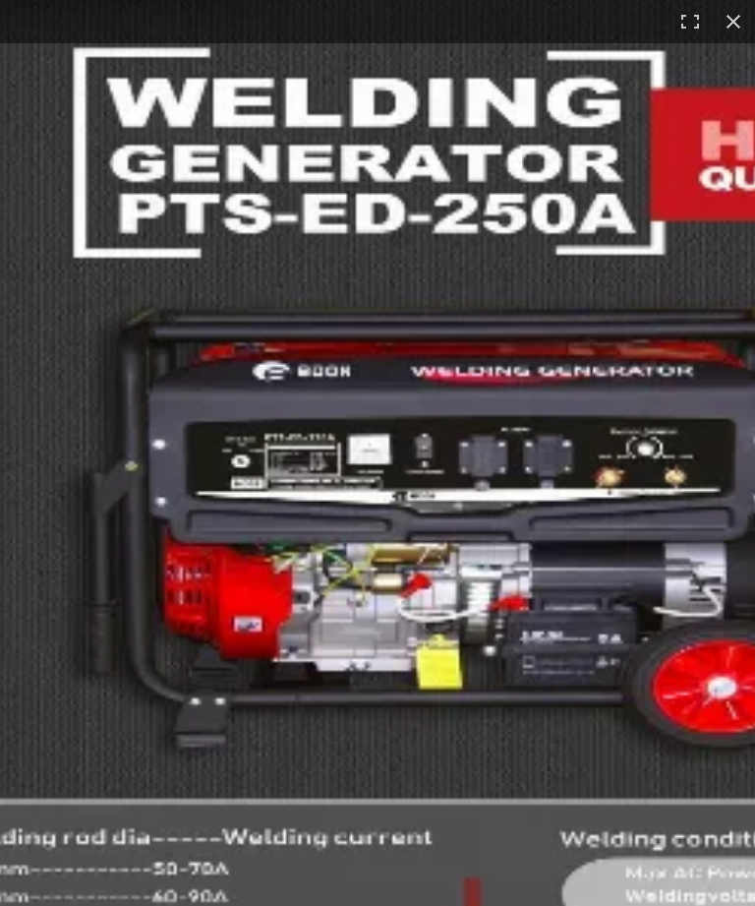
click at [349, 528] on img at bounding box center [444, 415] width 1215 height 1215
